Goal: Find specific page/section: Find specific page/section

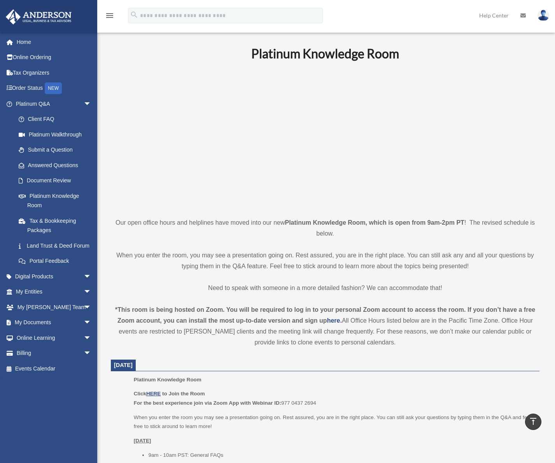
scroll to position [242, 0]
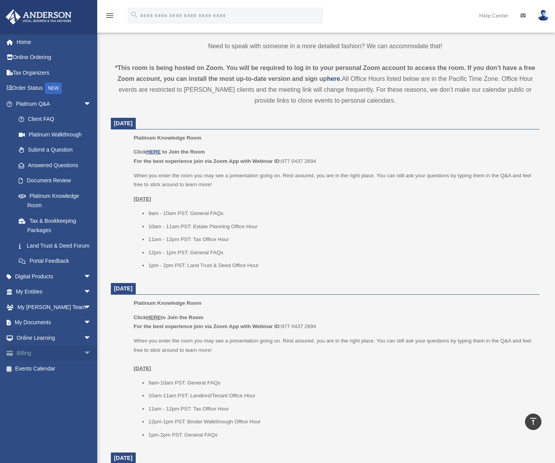
click at [84, 362] on span "arrow_drop_down" at bounding box center [92, 354] width 16 height 16
click at [46, 393] on link "Past Invoices" at bounding box center [57, 385] width 92 height 16
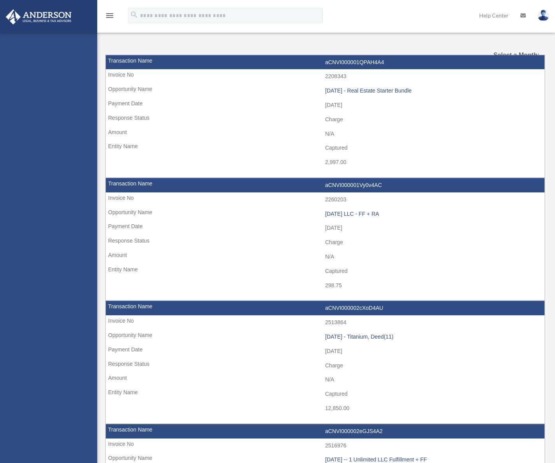
select select
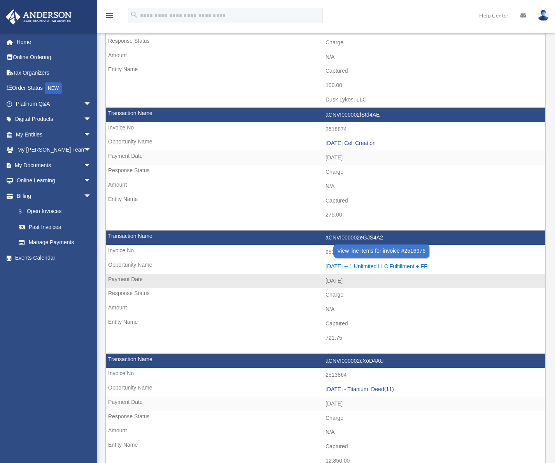
scroll to position [117, 0]
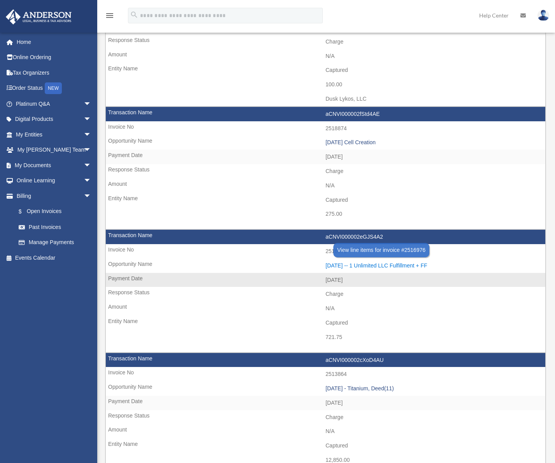
click at [384, 265] on div "[DATE] -- 1 Unlimited LLC Fulfillment + FF" at bounding box center [434, 266] width 216 height 7
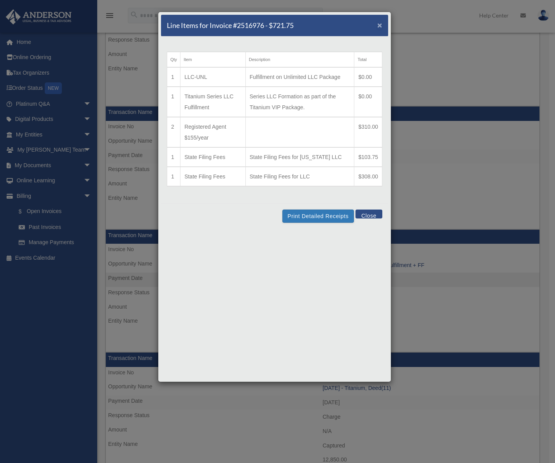
click at [381, 25] on span "×" at bounding box center [379, 25] width 5 height 9
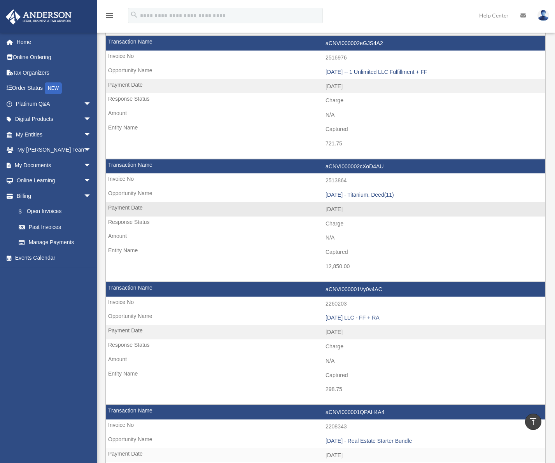
scroll to position [311, 0]
